Goal: Task Accomplishment & Management: Use online tool/utility

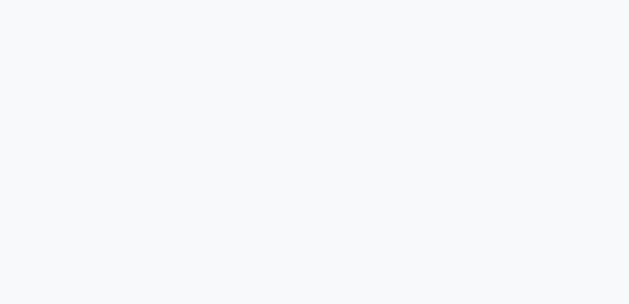
select select "service"
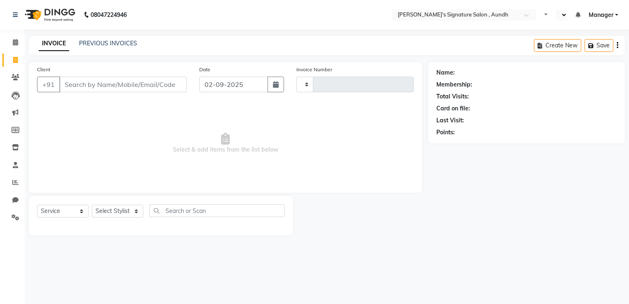
select select "en"
type input "1852"
select select "6342"
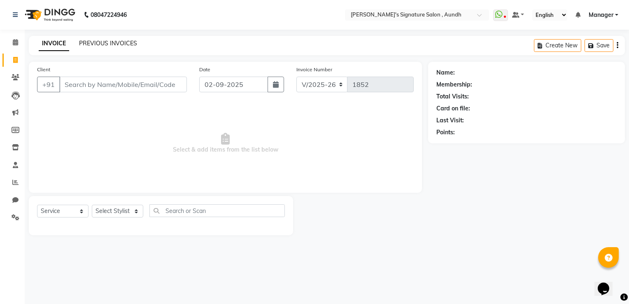
click at [118, 40] on link "PREVIOUS INVOICES" at bounding box center [108, 43] width 58 height 7
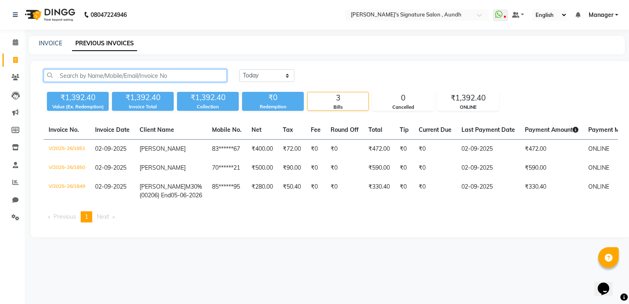
click at [95, 73] on input "text" at bounding box center [135, 75] width 183 height 13
click at [20, 63] on span at bounding box center [15, 60] width 14 height 9
select select "service"
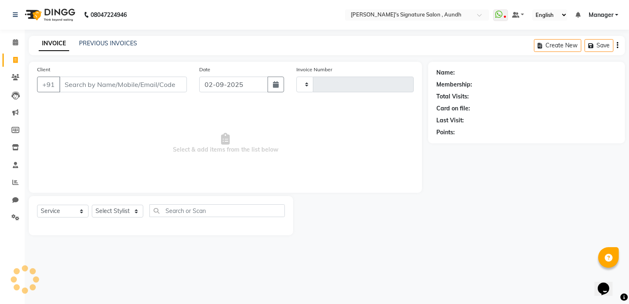
type input "1852"
select select "6342"
click at [76, 87] on input "Client" at bounding box center [123, 85] width 128 height 16
click at [68, 87] on input "Client" at bounding box center [123, 85] width 128 height 16
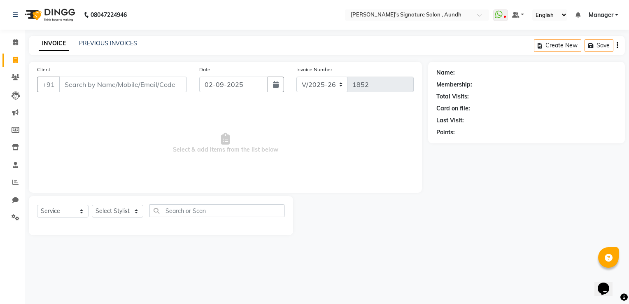
click at [72, 88] on input "Client" at bounding box center [123, 85] width 128 height 16
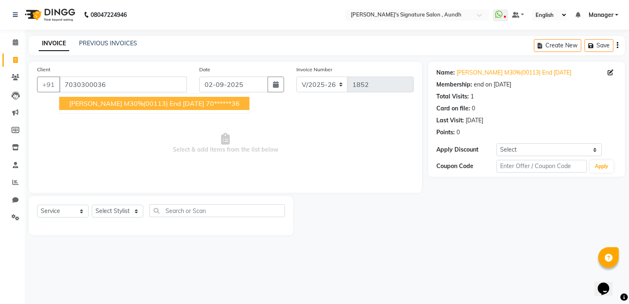
click at [110, 101] on span "[PERSON_NAME] M30%(00113) End [DATE]" at bounding box center [136, 103] width 135 height 8
type input "70******36"
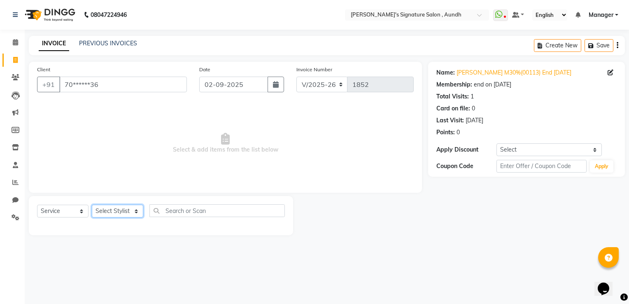
click at [116, 217] on select "Select Stylist [PERSON_NAME] Ankit Sir DEEPAK SAUDAGAR Dev DEVA SIR Diya [PERSO…" at bounding box center [117, 211] width 51 height 13
select select "83582"
click at [92, 205] on select "Select Stylist [PERSON_NAME] Ankit Sir DEEPAK SAUDAGAR Dev DEVA SIR Diya [PERSO…" at bounding box center [117, 211] width 51 height 13
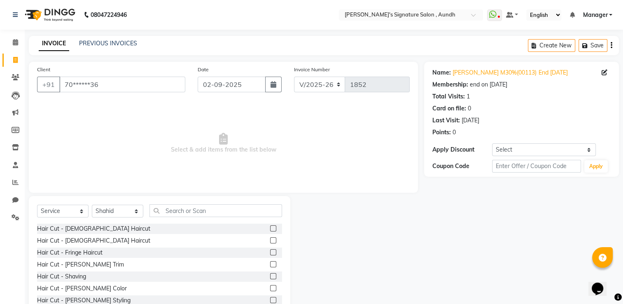
click at [270, 227] on label at bounding box center [273, 228] width 6 height 6
click at [270, 227] on input "checkbox" at bounding box center [272, 228] width 5 height 5
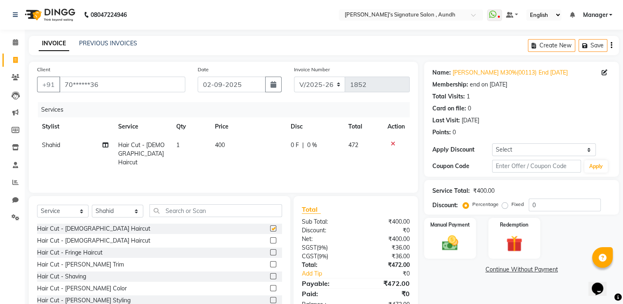
checkbox input "false"
click at [310, 146] on span "0 %" at bounding box center [312, 145] width 10 height 9
select select "83582"
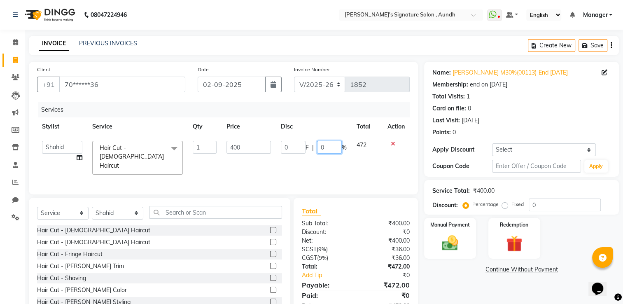
click at [325, 147] on input "0" at bounding box center [329, 147] width 25 height 13
type input "30"
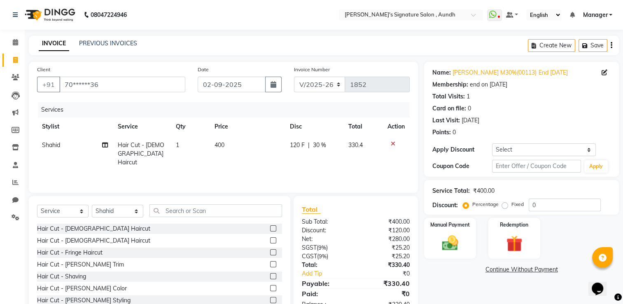
click at [359, 143] on span "330.4" at bounding box center [355, 144] width 14 height 7
select select "83582"
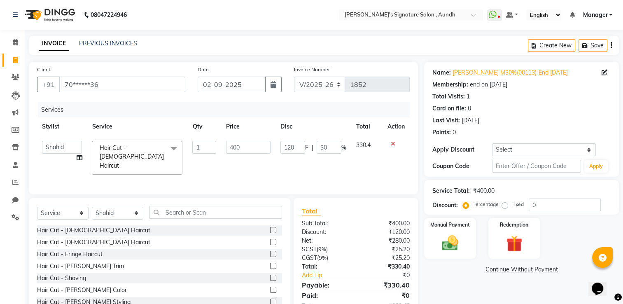
scroll to position [26, 0]
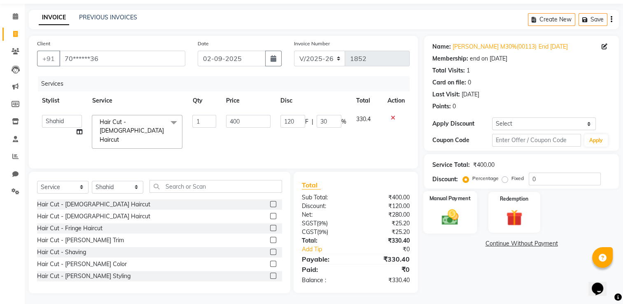
click at [449, 223] on img at bounding box center [450, 217] width 28 height 19
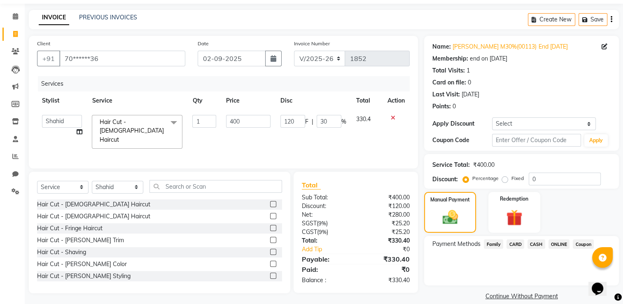
click at [516, 246] on span "CARD" at bounding box center [515, 243] width 18 height 9
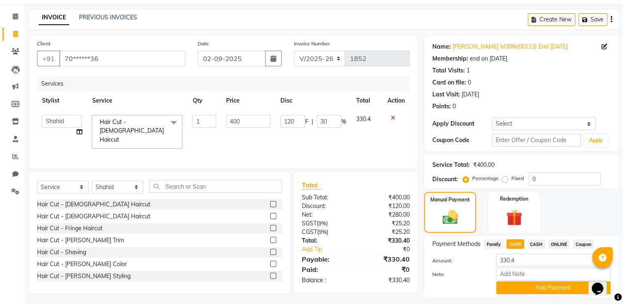
scroll to position [49, 0]
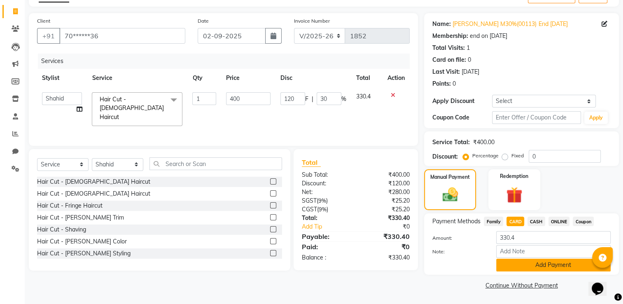
click at [515, 263] on button "Add Payment" at bounding box center [553, 265] width 114 height 13
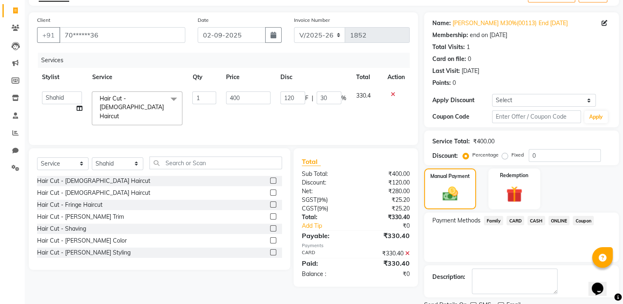
scroll to position [82, 0]
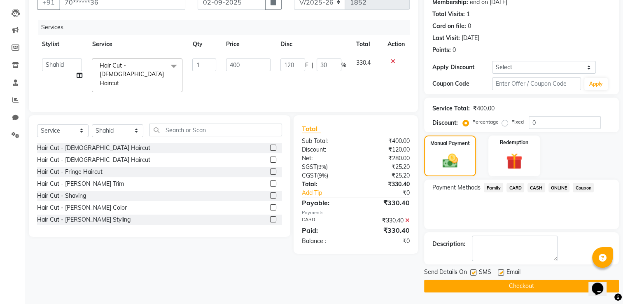
click at [488, 283] on button "Checkout" at bounding box center [521, 286] width 195 height 13
